Goal: Subscribe to service/newsletter

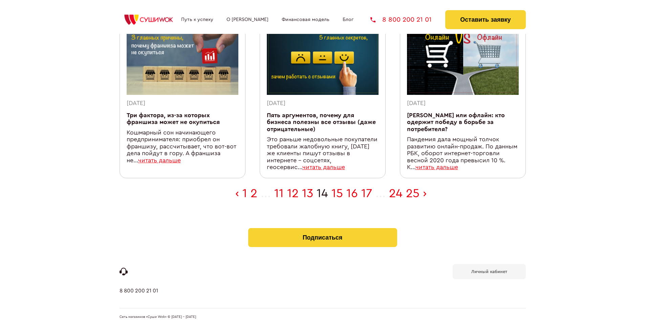
scroll to position [215, 0]
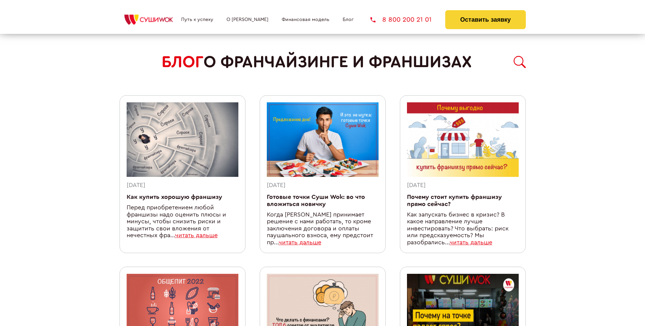
scroll to position [596, 0]
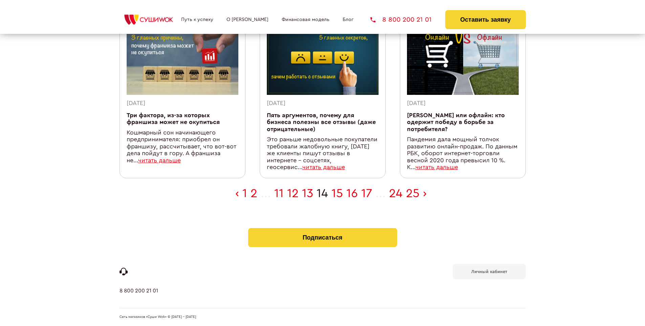
click at [489, 271] on b "Личный кабинет" at bounding box center [489, 271] width 36 height 4
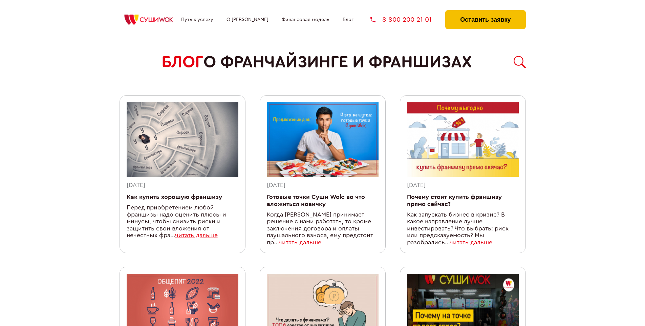
click at [485, 12] on button "Оставить заявку" at bounding box center [485, 19] width 80 height 19
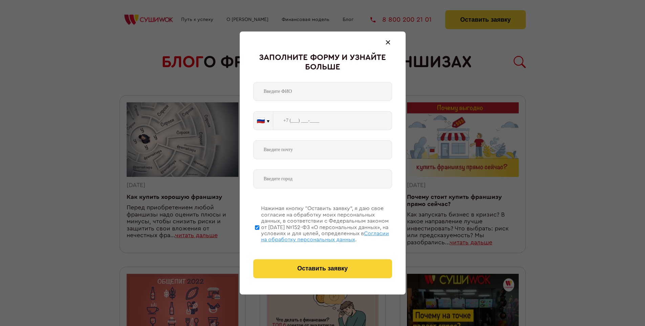
click at [314, 235] on span "Согласии на обработку персональных данных" at bounding box center [325, 237] width 128 height 12
click at [259, 235] on input "Нажимая кнопку “Оставить заявку”, я даю свое согласие на обработку моих персона…" at bounding box center [257, 227] width 4 height 54
checkbox input "false"
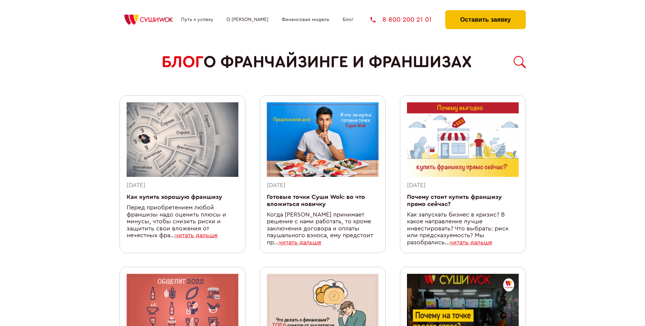
click at [485, 12] on button "Оставить заявку" at bounding box center [485, 19] width 80 height 19
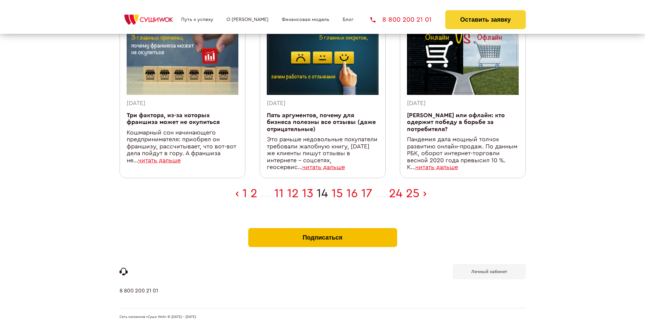
click at [322, 230] on button "Подписаться" at bounding box center [322, 237] width 149 height 19
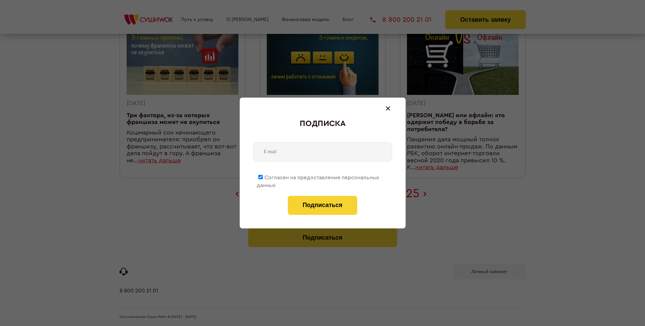
click at [318, 176] on span "Согласен на предоставление персональных данных" at bounding box center [318, 181] width 123 height 13
click at [263, 176] on input "Согласен на предоставление персональных данных" at bounding box center [260, 177] width 4 height 4
checkbox input "false"
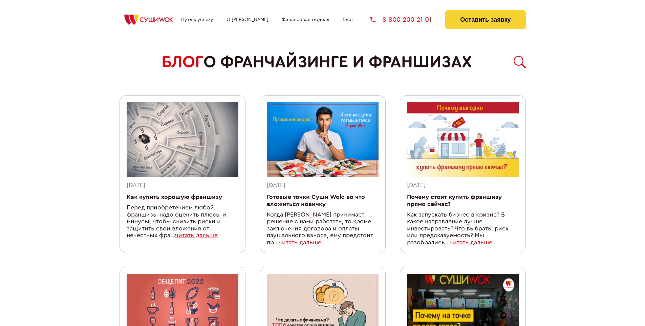
scroll to position [596, 0]
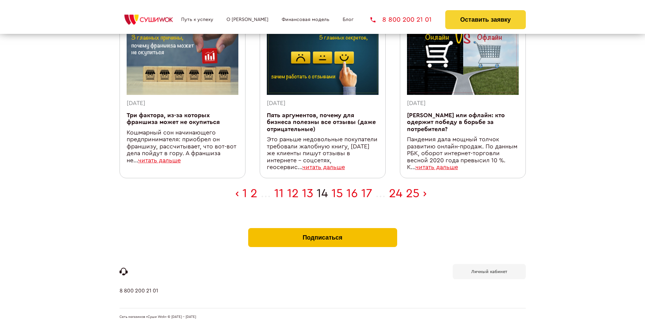
click at [322, 230] on button "Подписаться" at bounding box center [322, 237] width 149 height 19
